Goal: Information Seeking & Learning: Learn about a topic

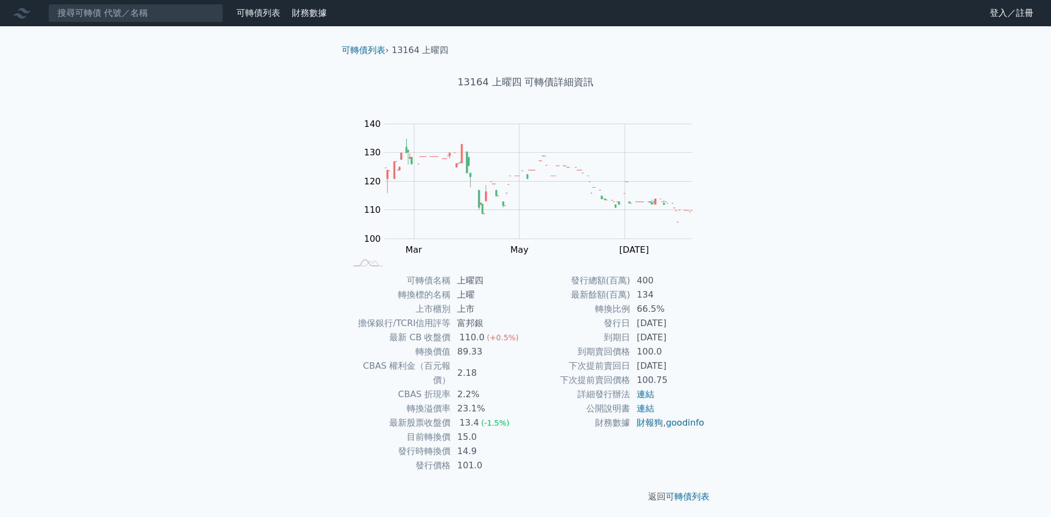
click at [925, 10] on nav "可轉債列表 財務數據 可轉債列表 財務數據 登入／註冊 登入／註冊" at bounding box center [525, 13] width 1051 height 26
drag, startPoint x: 593, startPoint y: 306, endPoint x: 627, endPoint y: 316, distance: 35.2
click at [627, 317] on tbody "發行總額(百萬) 400 最新餘額(百萬) 134 轉換比例 66.5% 發行日 [DATE] 到期日 [DATE] 到期賣回價格 100.0 下次提前賣回日…" at bounding box center [614, 352] width 179 height 157
click at [627, 272] on div "可轉債列表 › 13164 上曜四 13164 上曜四 可轉債詳細資訊 Zoom Out 105 95 100 105 110 115 120 150 130…" at bounding box center [525, 273] width 385 height 495
click at [0, 474] on div "可轉債列表 財務數據 可轉債列表 財務數據 登入／註冊 登入／註冊 可轉債列表 › 13164 上曜四 13164 上曜四 可轉債詳細資訊 Zoom Out …" at bounding box center [525, 260] width 1051 height 521
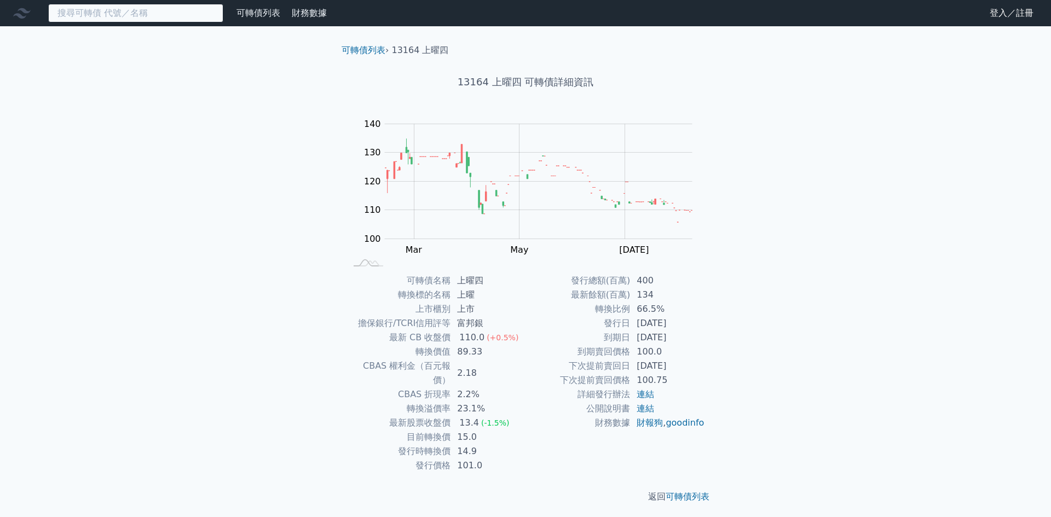
click at [126, 21] on input at bounding box center [135, 13] width 175 height 19
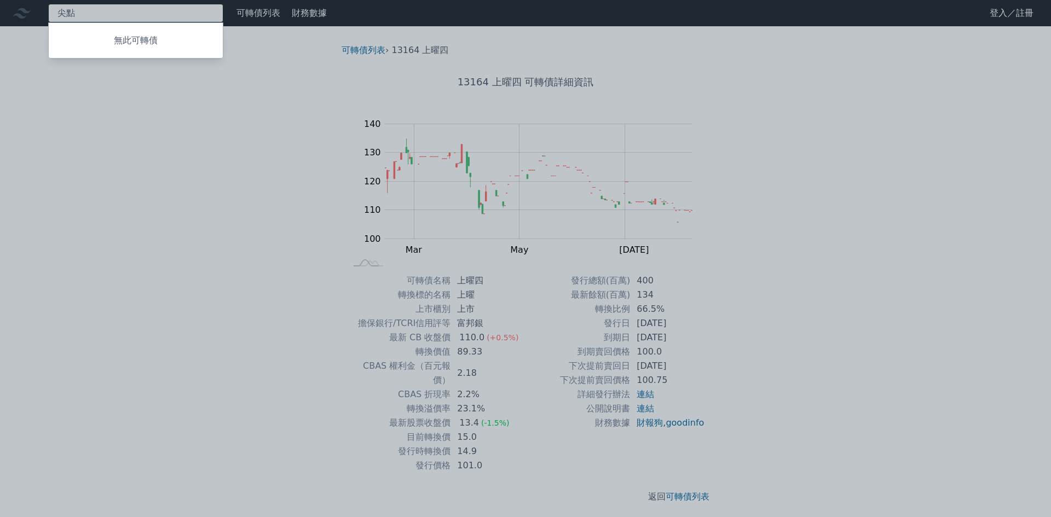
type input "尖"
type input "260"
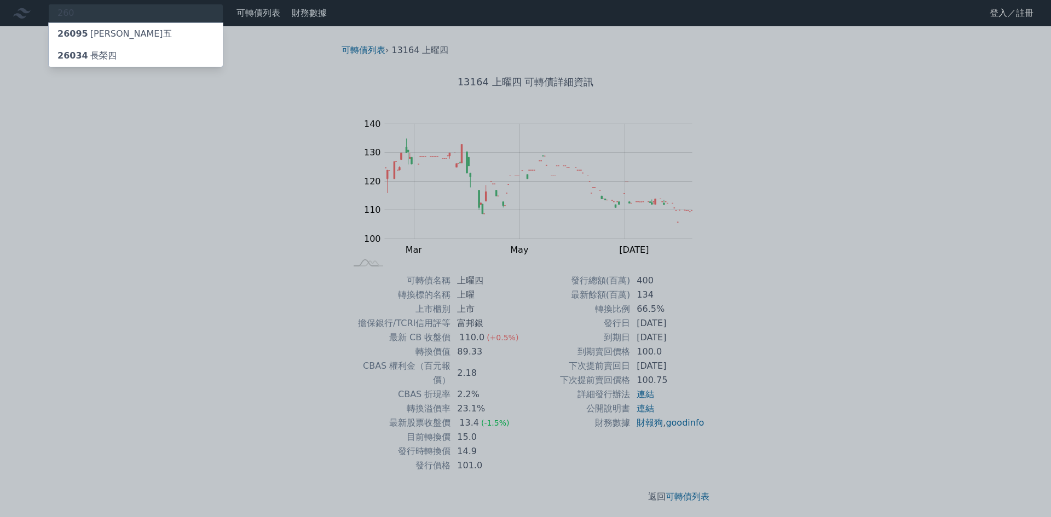
click at [121, 62] on div "26034 長榮四" at bounding box center [136, 56] width 174 height 22
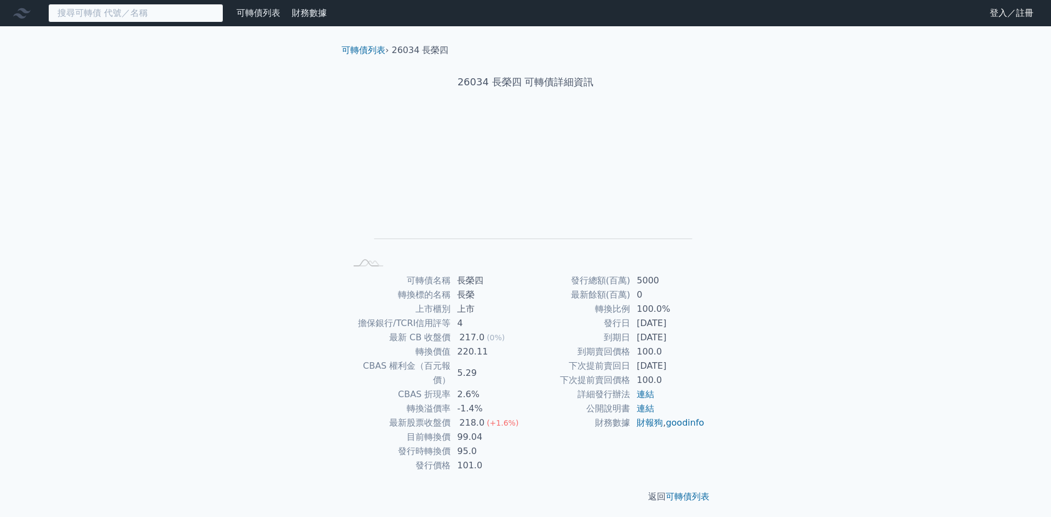
click at [165, 16] on input at bounding box center [135, 13] width 175 height 19
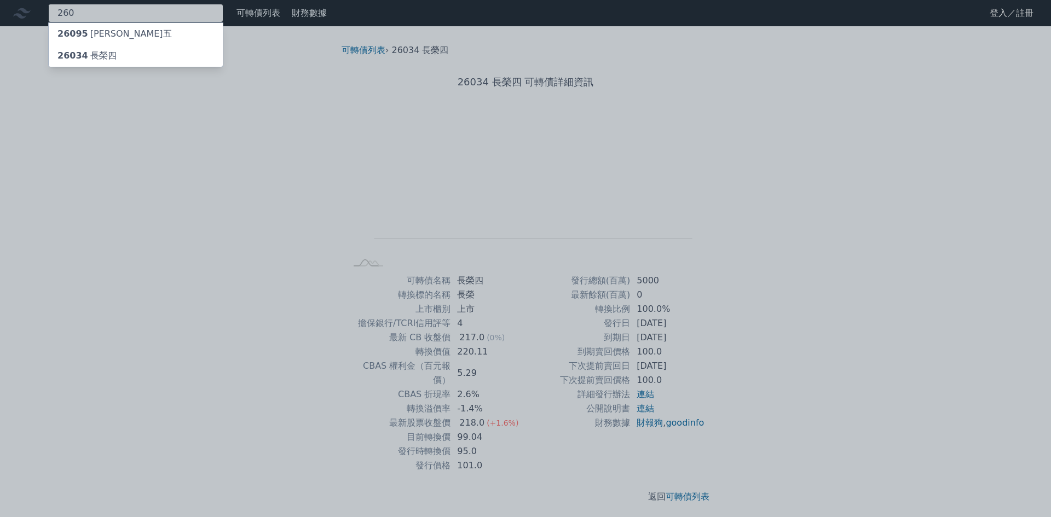
type input "260"
click at [101, 56] on div "26034 長榮四" at bounding box center [86, 55] width 59 height 13
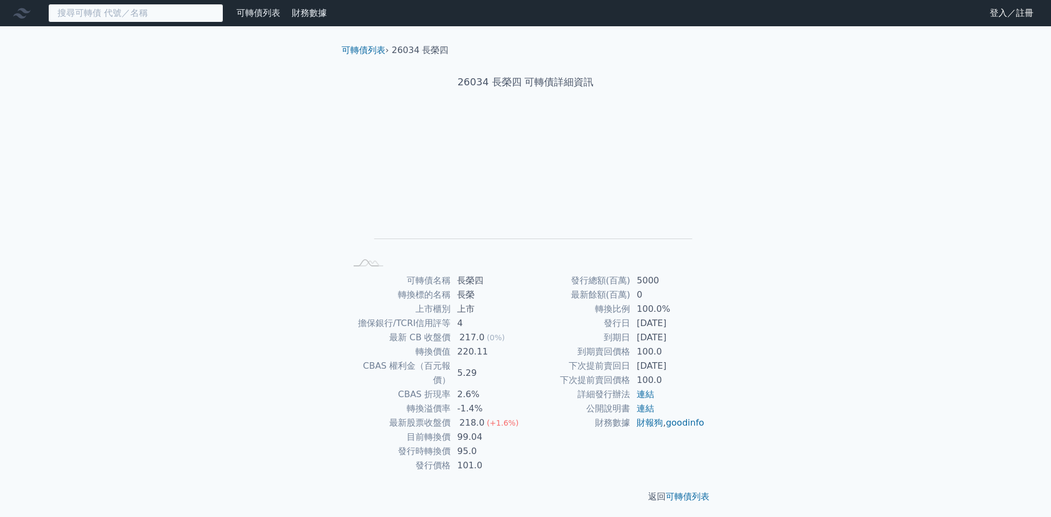
click at [113, 14] on input at bounding box center [135, 13] width 175 height 19
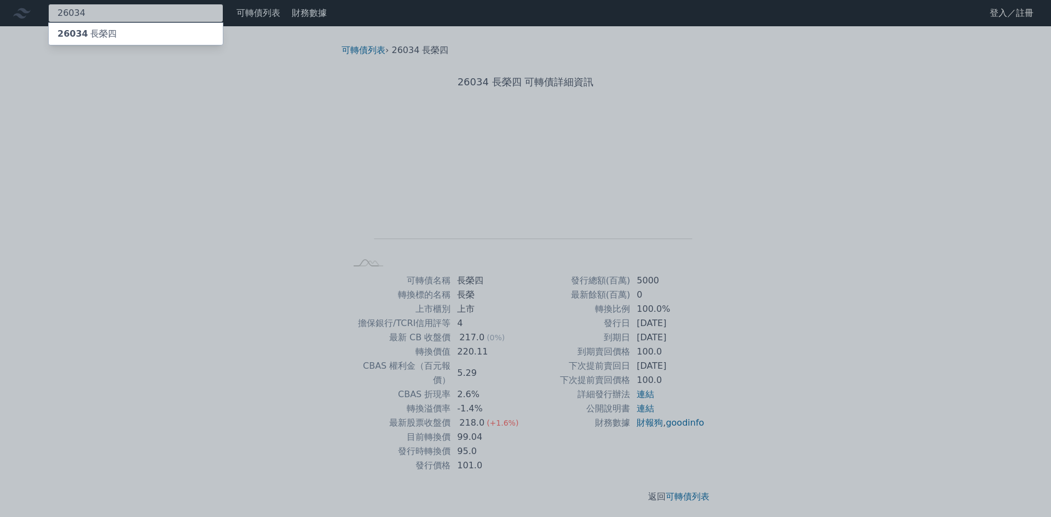
type input "26034"
click at [94, 30] on div "26034 長榮四" at bounding box center [86, 33] width 59 height 13
